Goal: Check status: Check status

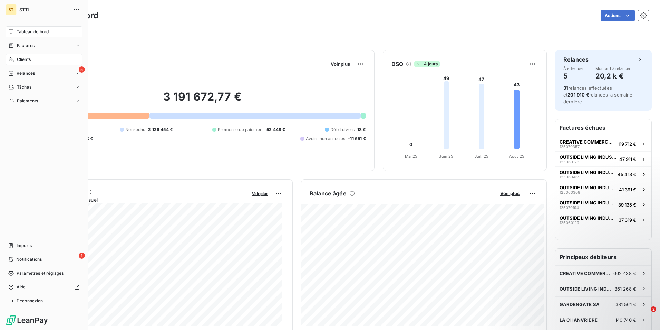
click at [19, 56] on span "Clients" at bounding box center [24, 59] width 14 height 6
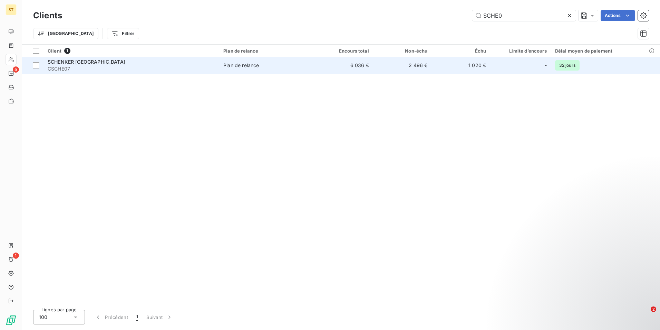
type input "SCHE0"
click at [97, 65] on span "CSCHE07" at bounding box center [132, 68] width 168 height 7
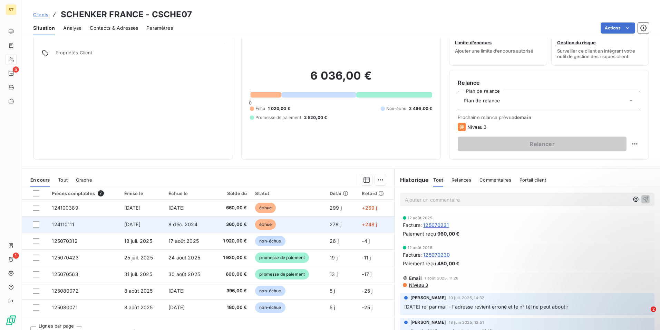
scroll to position [32, 0]
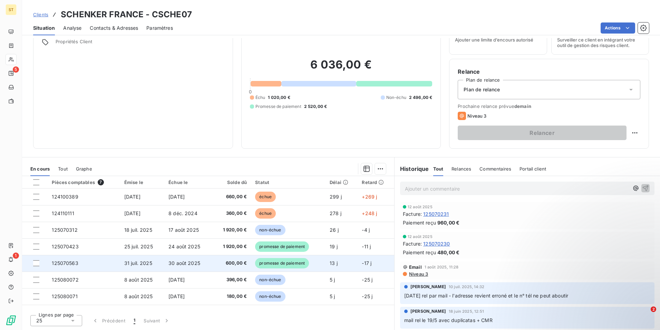
click at [206, 265] on td "30 août 2025" at bounding box center [188, 263] width 48 height 17
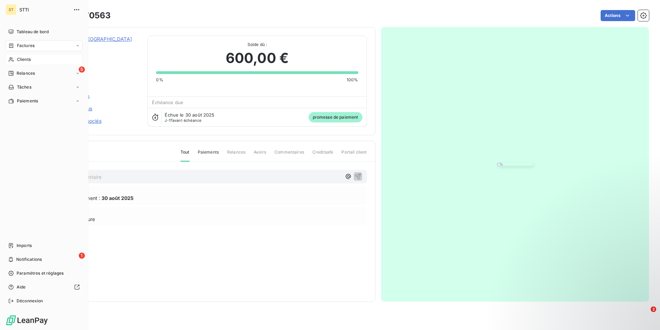
click at [15, 56] on div "Clients" at bounding box center [44, 59] width 77 height 11
